Goal: Check status

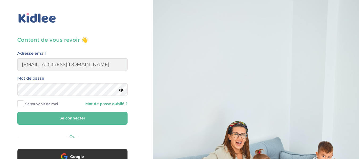
type input "[EMAIL_ADDRESS][DOMAIN_NAME]"
click at [17, 112] on button "Se connecter" at bounding box center [72, 118] width 110 height 13
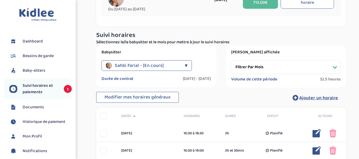
scroll to position [49, 0]
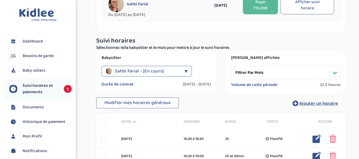
click at [335, 72] on select "Filtrer par mois [DATE] [DATE] [DATE] [DATE] [DATE] [DATE] [DATE] [DATE] [DATE]…" at bounding box center [286, 73] width 110 height 14
click at [231, 66] on select "Filtrer par mois [DATE] [DATE] [DATE] [DATE] [DATE] [DATE] [DATE] [DATE] [DATE]…" at bounding box center [286, 73] width 110 height 14
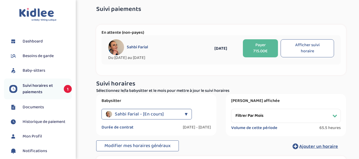
scroll to position [0, 0]
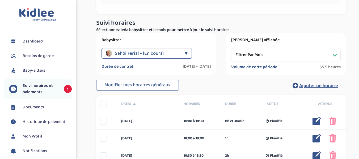
scroll to position [65, 0]
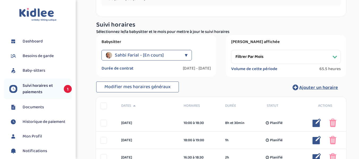
click at [337, 60] on select "Filtrer par mois [DATE] [DATE] [DATE] [DATE] [DATE] [DATE] [DATE] [DATE] [DATE]…" at bounding box center [286, 57] width 110 height 14
select select "[DATE]"
click at [231, 50] on select "Filtrer par mois [DATE] [DATE] [DATE] [DATE] [DATE] [DATE] [DATE] [DATE] [DATE]…" at bounding box center [286, 57] width 110 height 14
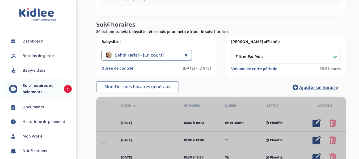
click at [316, 41] on label "[PERSON_NAME] affichée" at bounding box center [286, 41] width 110 height 5
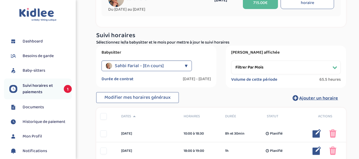
scroll to position [49, 0]
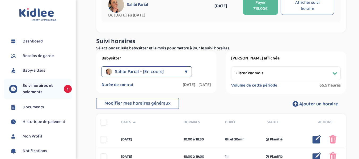
click at [337, 76] on select "Filtrer par mois [DATE] [DATE] [DATE] [DATE] [DATE] [DATE] [DATE] [DATE] [DATE]…" at bounding box center [286, 73] width 110 height 14
click at [231, 66] on select "Filtrer par mois [DATE] [DATE] [DATE] [DATE] [DATE] [DATE] [DATE] [DATE] [DATE]…" at bounding box center [286, 73] width 110 height 14
click at [182, 72] on div "Sahbi Farial - [En cours] ▼" at bounding box center [147, 71] width 90 height 11
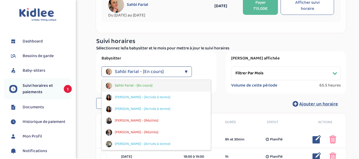
click at [177, 85] on div "Sahbi Farial - [En cours]" at bounding box center [156, 86] width 109 height 12
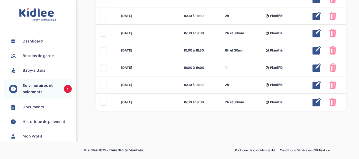
scroll to position [0, 0]
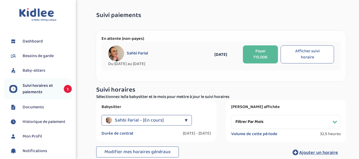
click at [32, 40] on span "Dashboard" at bounding box center [33, 41] width 20 height 6
